Goal: Transaction & Acquisition: Purchase product/service

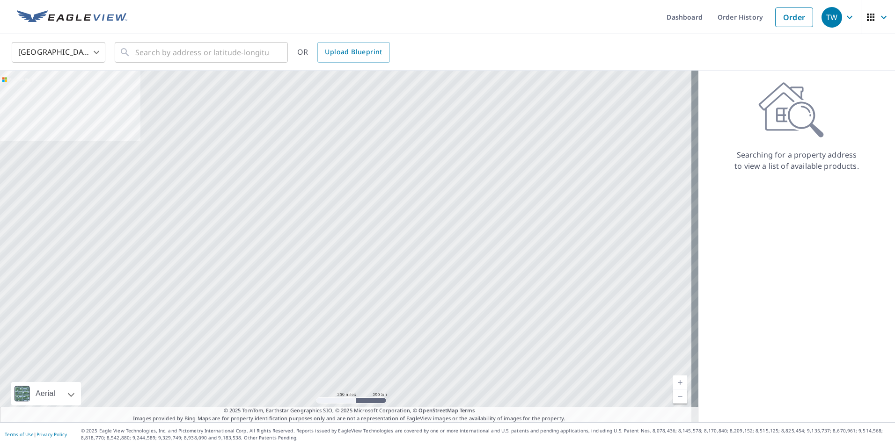
click at [95, 52] on body "TW TW Dashboard Order History Order TW United States US ​ ​ OR Upload Blueprint…" at bounding box center [447, 223] width 895 height 446
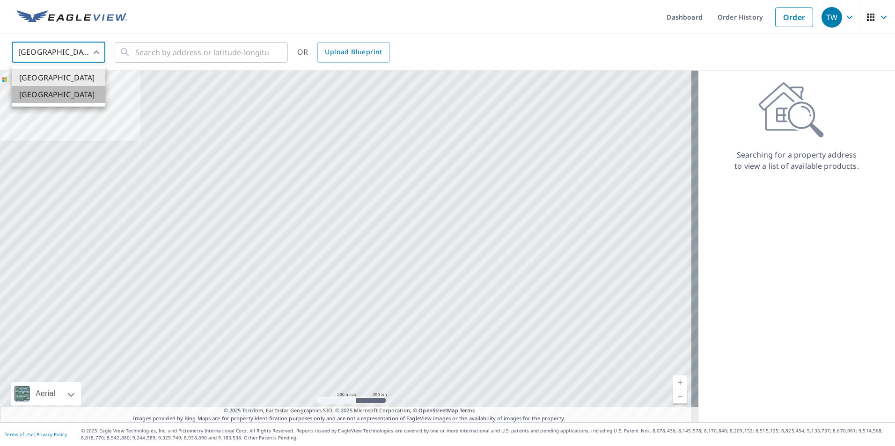
click at [74, 95] on li "[GEOGRAPHIC_DATA]" at bounding box center [59, 94] width 94 height 17
type input "CA"
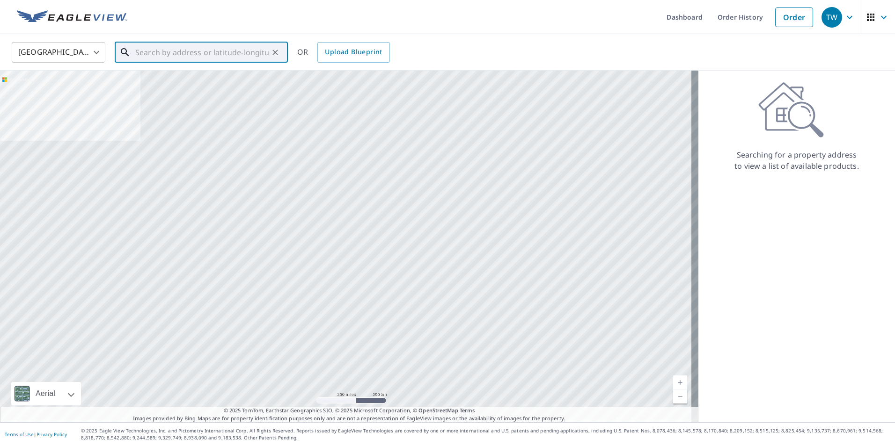
click at [169, 53] on input "text" at bounding box center [201, 52] width 133 height 26
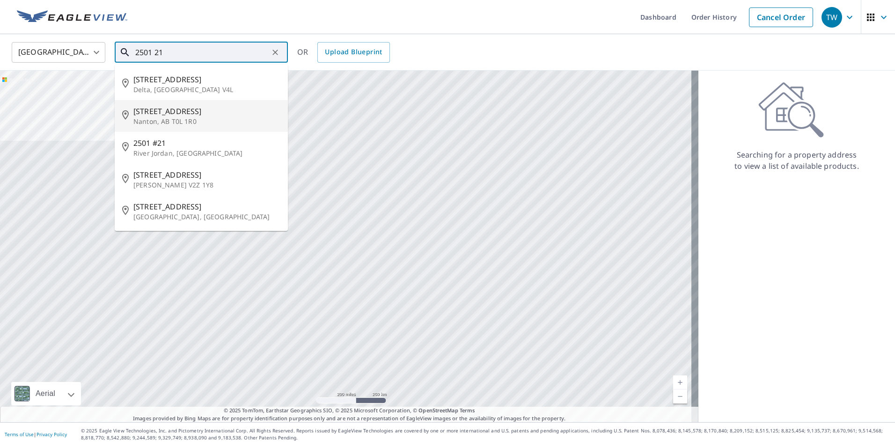
click at [175, 113] on span "[STREET_ADDRESS]" at bounding box center [206, 111] width 147 height 11
type input "[STREET_ADDRESS]"
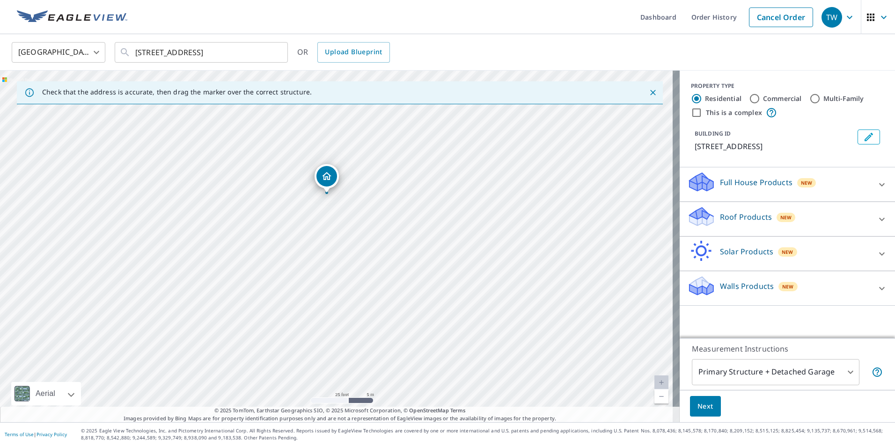
drag, startPoint x: 359, startPoint y: 291, endPoint x: 402, endPoint y: 257, distance: 54.7
click at [402, 257] on div "[STREET_ADDRESS]" at bounding box center [339, 247] width 679 height 352
drag, startPoint x: 327, startPoint y: 174, endPoint x: 272, endPoint y: 213, distance: 67.3
click at [697, 216] on icon at bounding box center [701, 214] width 24 height 12
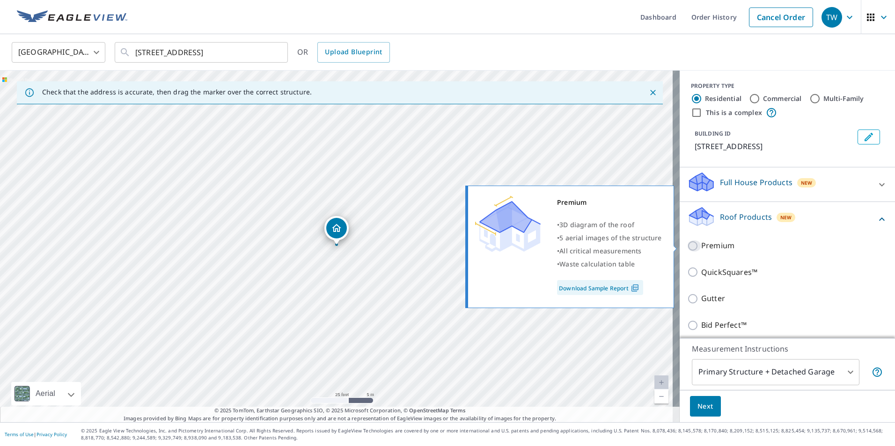
click at [687, 246] on input "Premium" at bounding box center [694, 245] width 14 height 11
checkbox input "true"
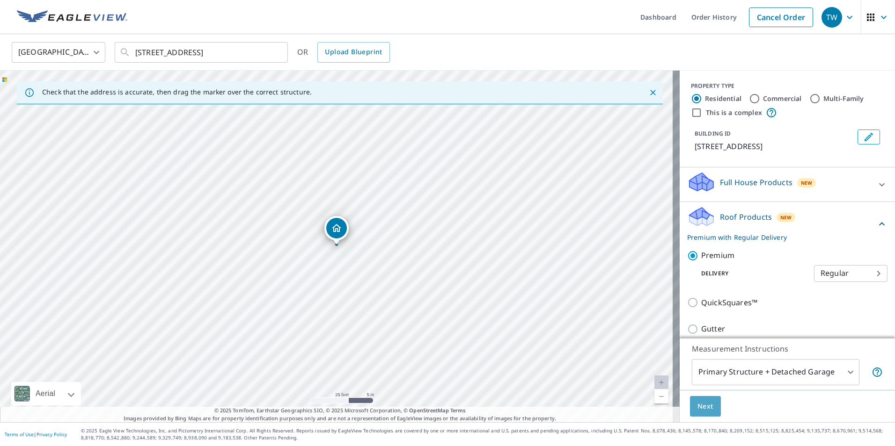
click at [706, 411] on button "Next" at bounding box center [705, 406] width 31 height 21
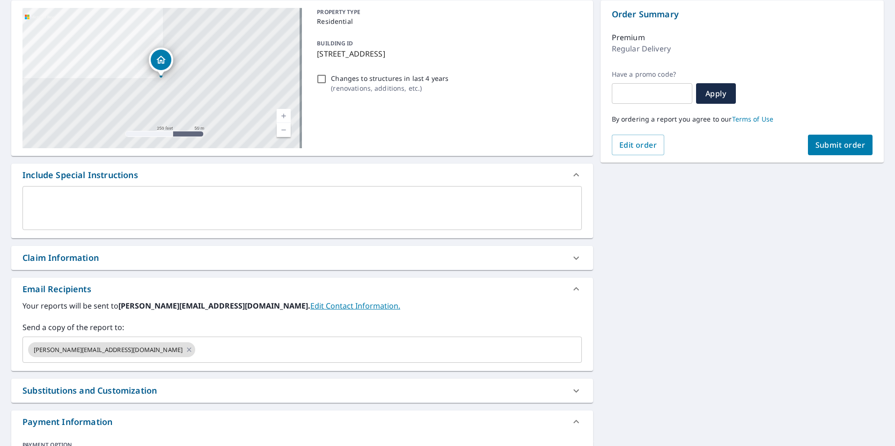
scroll to position [175, 0]
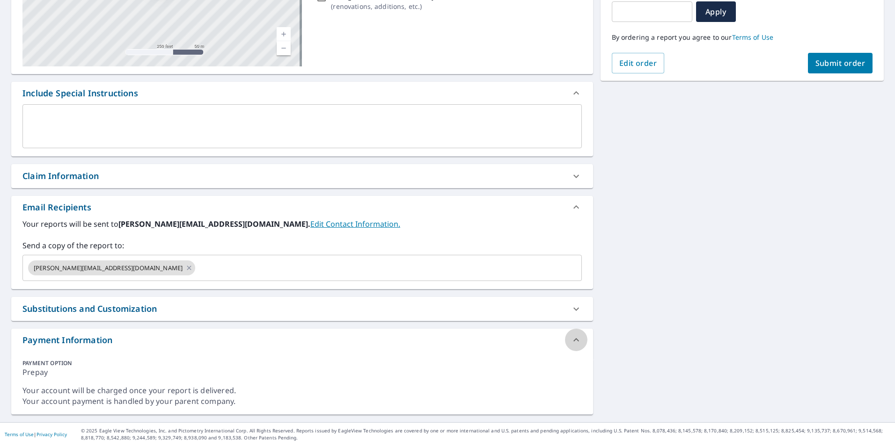
click at [573, 342] on icon at bounding box center [575, 340] width 11 height 11
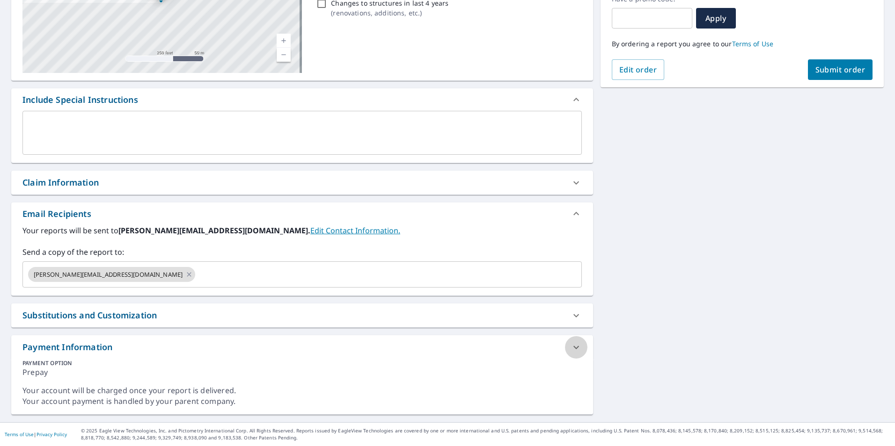
click at [572, 350] on icon at bounding box center [575, 347] width 11 height 11
checkbox input "true"
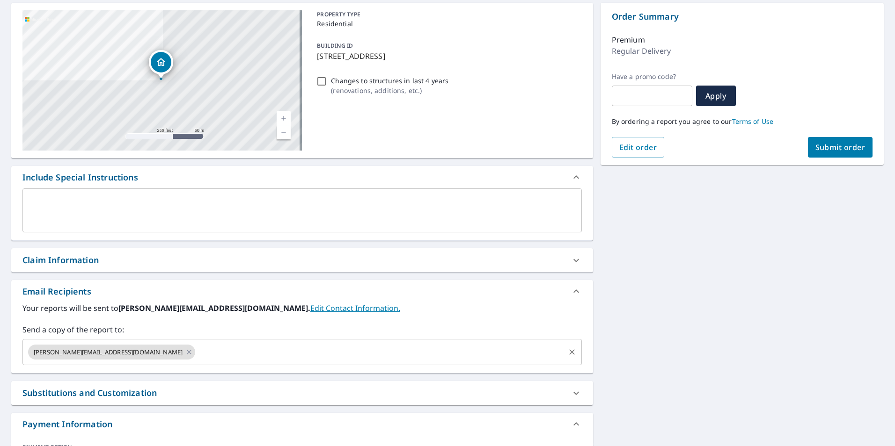
scroll to position [0, 0]
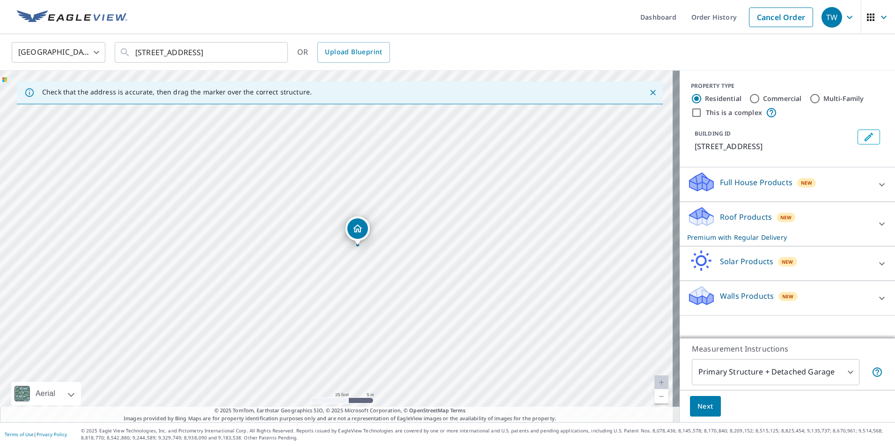
drag, startPoint x: 347, startPoint y: 207, endPoint x: 358, endPoint y: 228, distance: 24.5
drag, startPoint x: 335, startPoint y: 230, endPoint x: 300, endPoint y: 179, distance: 62.0
